Goal: Navigation & Orientation: Find specific page/section

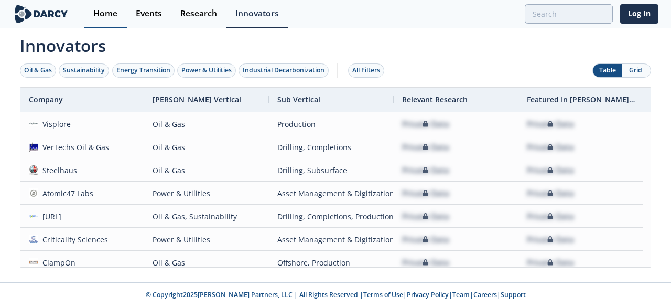
click at [105, 10] on div "Home" at bounding box center [105, 13] width 24 height 8
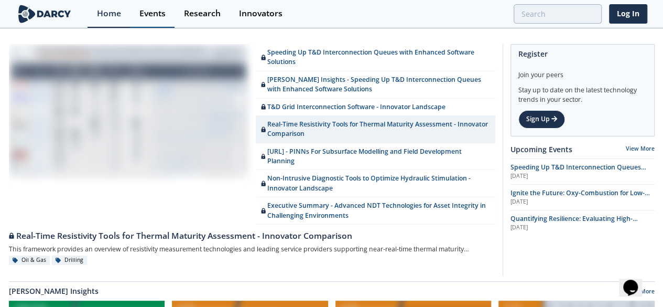
click at [139, 13] on div "Events" at bounding box center [152, 13] width 26 height 8
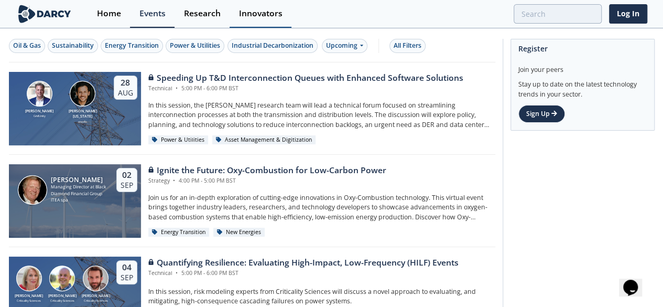
click at [257, 12] on div "Innovators" at bounding box center [261, 13] width 44 height 8
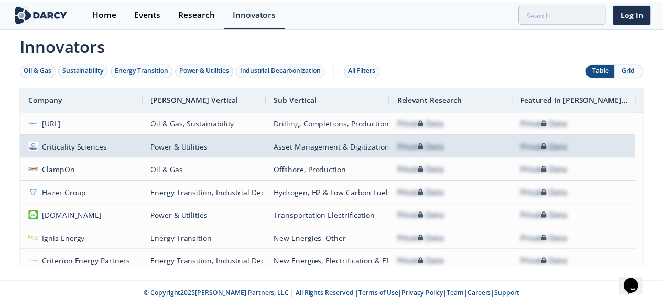
scroll to position [105, 0]
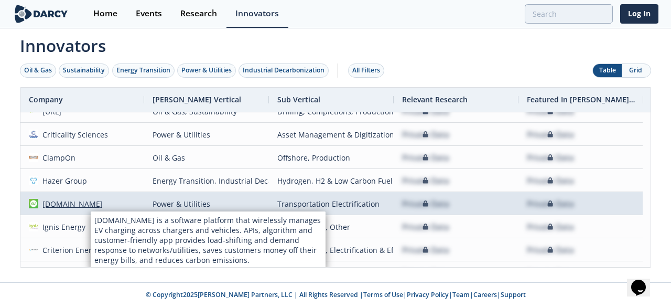
click at [58, 199] on div "[DOMAIN_NAME]" at bounding box center [70, 203] width 65 height 23
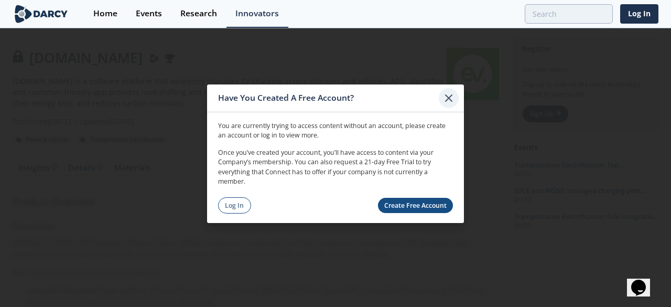
click at [449, 100] on icon at bounding box center [449, 97] width 6 height 6
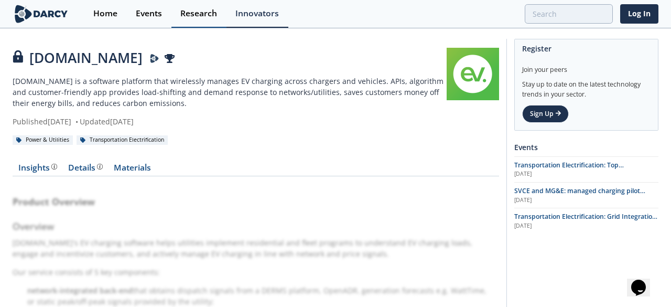
click at [207, 17] on div "Research" at bounding box center [198, 13] width 37 height 8
